Goal: Contribute content: Add original content to the website for others to see

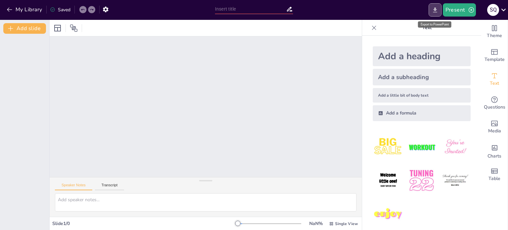
click at [438, 12] on icon "Export to PowerPoint" at bounding box center [435, 10] width 7 height 7
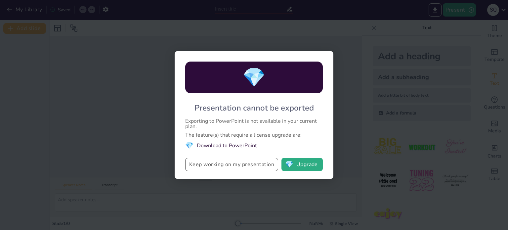
click at [259, 167] on button "Keep working on my presentation" at bounding box center [231, 164] width 93 height 13
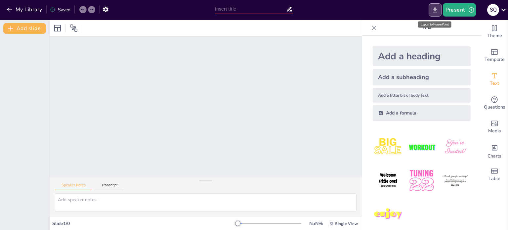
click at [435, 7] on icon "Export to PowerPoint" at bounding box center [435, 10] width 7 height 7
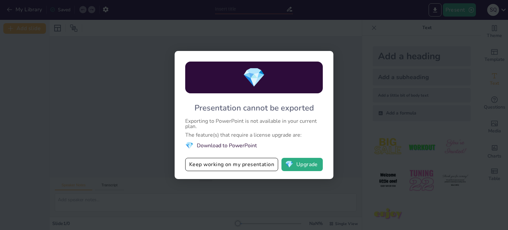
click at [244, 148] on li "💎 Download to PowerPoint" at bounding box center [254, 145] width 138 height 9
click at [244, 143] on li "💎 Download to PowerPoint" at bounding box center [254, 145] width 138 height 9
click at [245, 165] on button "Keep working on my presentation" at bounding box center [231, 164] width 93 height 13
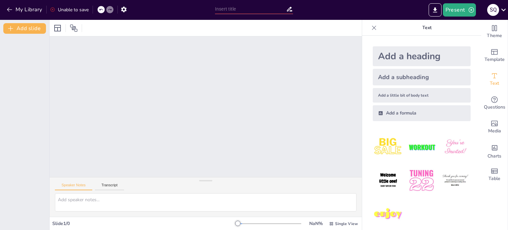
click at [78, 8] on div "Unable to save" at bounding box center [69, 10] width 39 height 6
click at [77, 8] on div "Unable to save" at bounding box center [69, 10] width 39 height 6
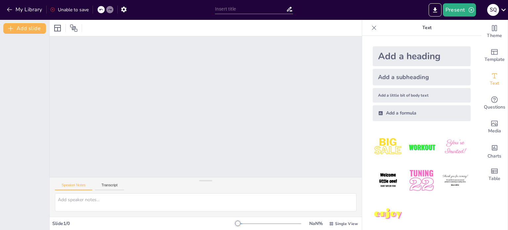
click at [76, 8] on div "Unable to save" at bounding box center [69, 10] width 39 height 6
click at [82, 7] on div "Unable to save" at bounding box center [69, 10] width 39 height 6
click at [79, 222] on div "Slide 1 / 0" at bounding box center [145, 223] width 186 height 6
click at [105, 183] on button "Transcript" at bounding box center [109, 186] width 29 height 7
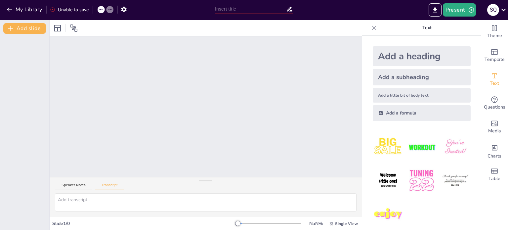
drag, startPoint x: 93, startPoint y: 223, endPoint x: 31, endPoint y: 217, distance: 61.8
click at [85, 223] on div "Slide 1 / 0" at bounding box center [145, 223] width 186 height 6
drag, startPoint x: 25, startPoint y: 217, endPoint x: 40, endPoint y: 217, distance: 15.2
click at [38, 217] on div at bounding box center [24, 132] width 49 height 196
click at [70, 185] on button "Speaker Notes" at bounding box center [73, 186] width 37 height 7
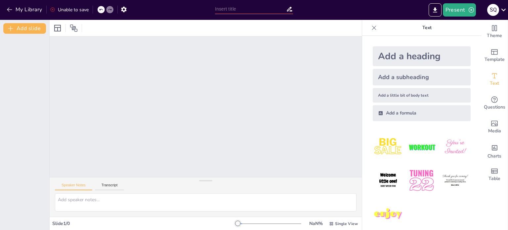
click at [72, 135] on div at bounding box center [206, 106] width 312 height 141
click at [66, 213] on div at bounding box center [206, 204] width 312 height 23
click at [36, 27] on button "Add slide" at bounding box center [24, 28] width 43 height 11
click at [40, 27] on button "Add slide" at bounding box center [24, 28] width 43 height 11
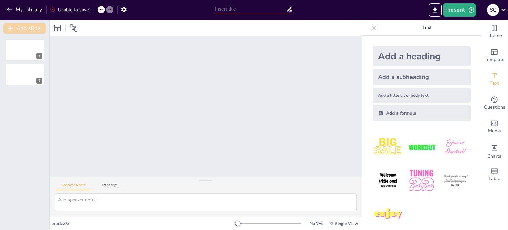
click at [40, 27] on button "Add slide" at bounding box center [24, 28] width 43 height 11
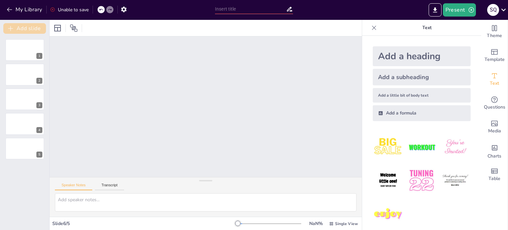
click at [40, 27] on button "Add slide" at bounding box center [24, 28] width 43 height 11
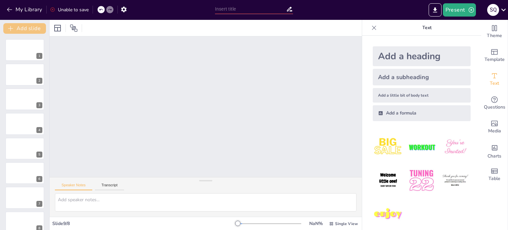
click at [40, 27] on button "Add slide" at bounding box center [24, 28] width 43 height 11
click at [246, 12] on input "text" at bounding box center [250, 9] width 71 height 10
click at [411, 52] on div "Add a heading" at bounding box center [422, 56] width 98 height 20
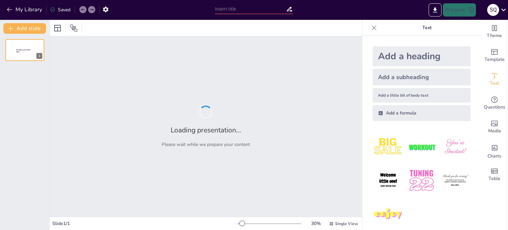
drag, startPoint x: 396, startPoint y: 76, endPoint x: 395, endPoint y: 90, distance: 13.6
click at [395, 76] on div "Add a subheading" at bounding box center [422, 77] width 98 height 17
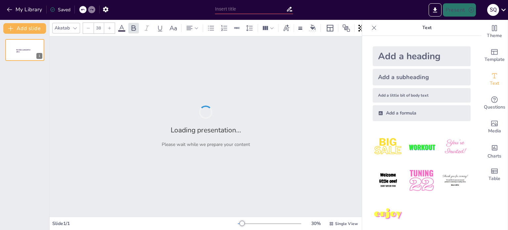
click at [397, 115] on div "Add a formula" at bounding box center [422, 113] width 98 height 16
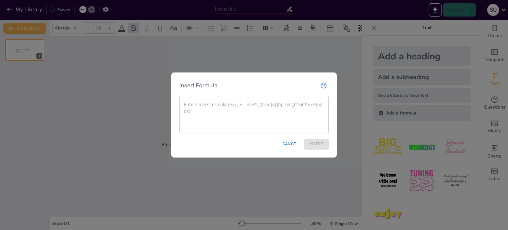
click at [409, 90] on div at bounding box center [254, 115] width 508 height 230
